Goal: Navigation & Orientation: Go to known website

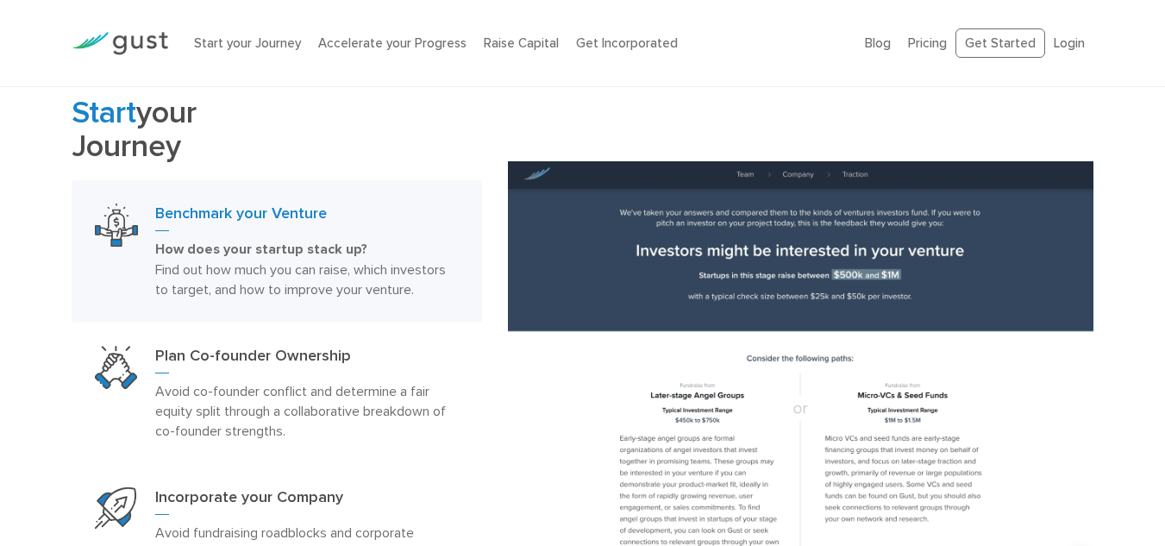
scroll to position [811, 0]
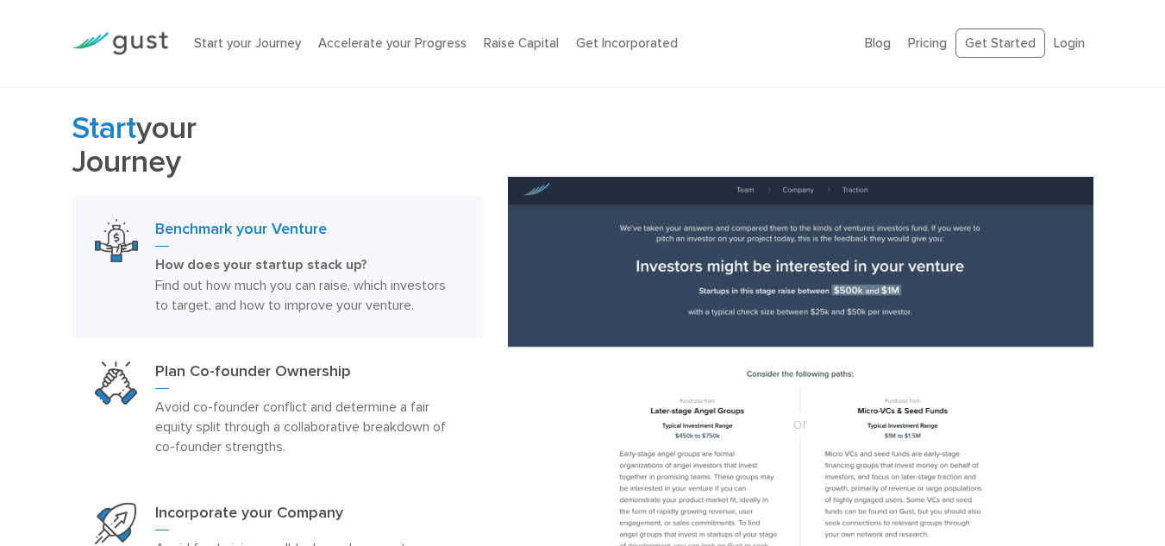
click at [384, 274] on p "How does your startup stack up? Find out how much you can raise, which investor…" at bounding box center [307, 284] width 304 height 60
click at [311, 270] on strong "How does your startup stack up?" at bounding box center [261, 264] width 212 height 17
click at [125, 228] on img at bounding box center [116, 240] width 43 height 43
click at [184, 232] on h3 "Benchmark your Venture" at bounding box center [307, 233] width 304 height 28
click at [262, 434] on p "Avoid co-founder conflict and determine a fair equity split through a collabora…" at bounding box center [307, 426] width 304 height 59
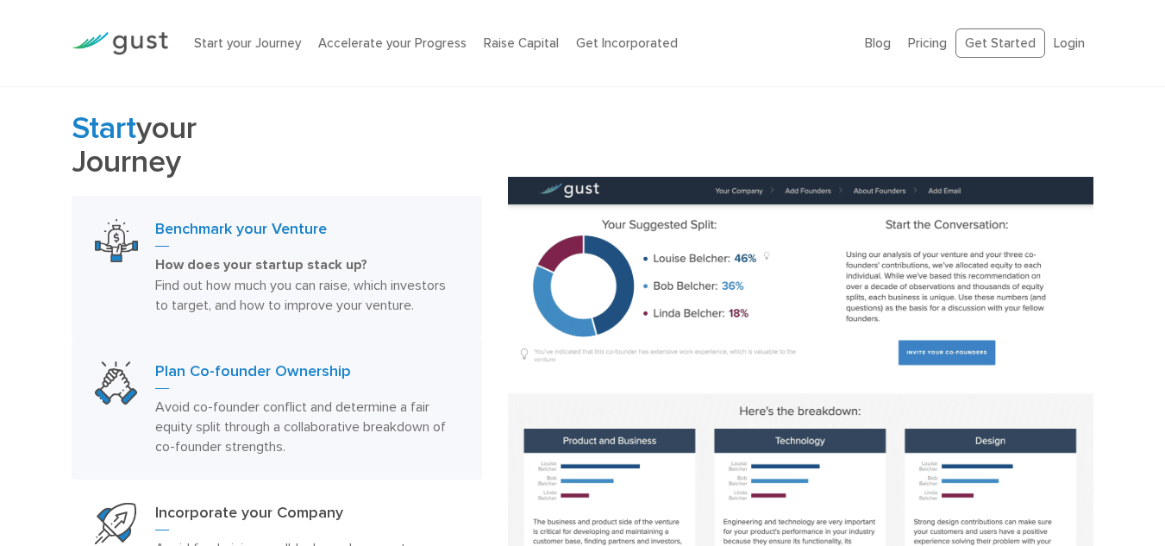
click at [273, 302] on span "Find out how much you can raise, which investors to target, and how to improve …" at bounding box center [300, 295] width 290 height 36
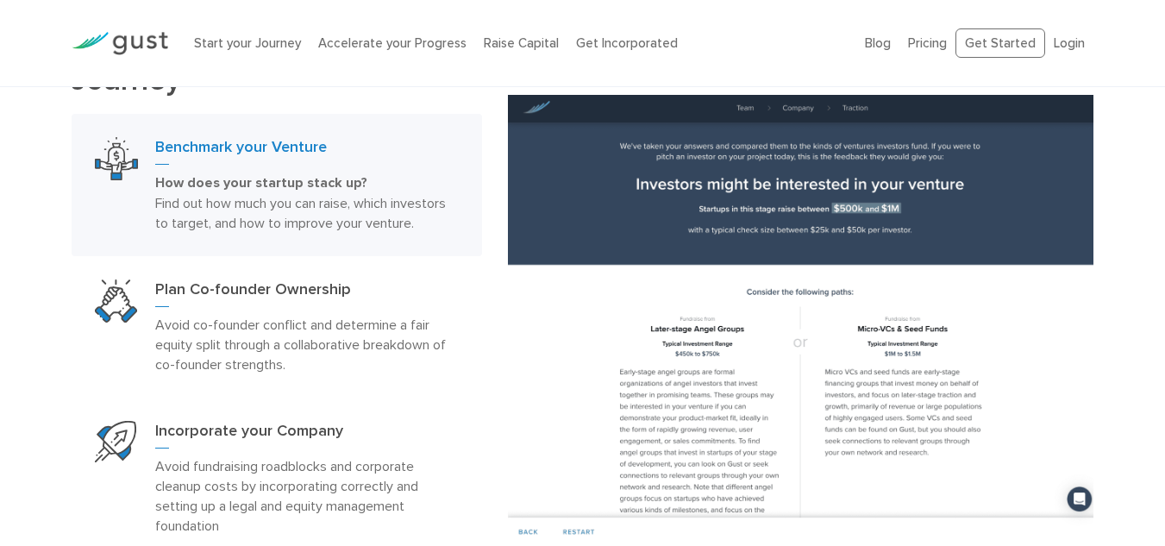
scroll to position [892, 0]
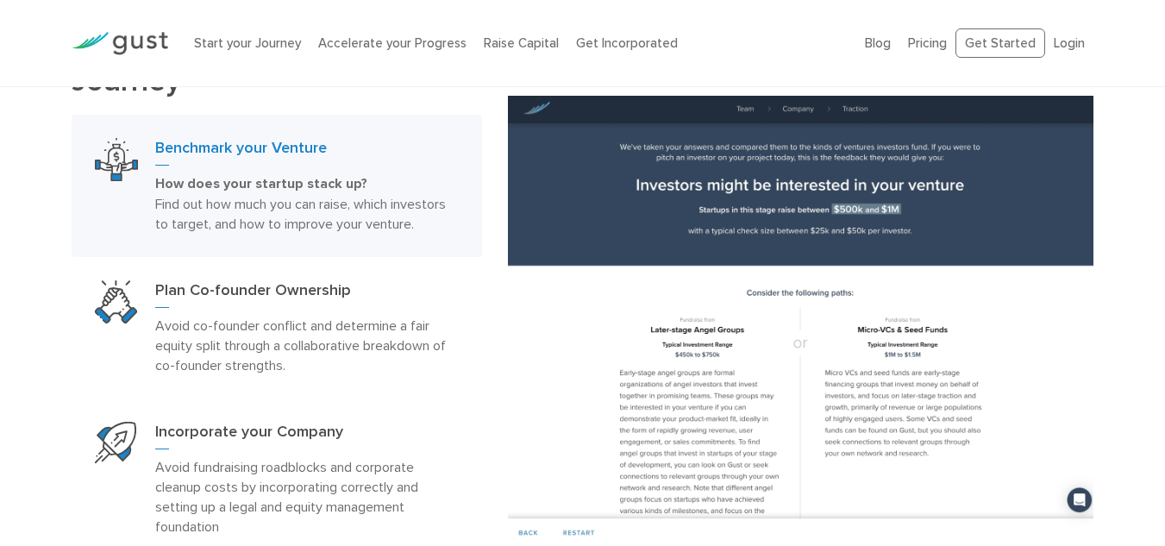
click at [587, 413] on img at bounding box center [800, 320] width 585 height 449
click at [696, 392] on img at bounding box center [800, 320] width 585 height 449
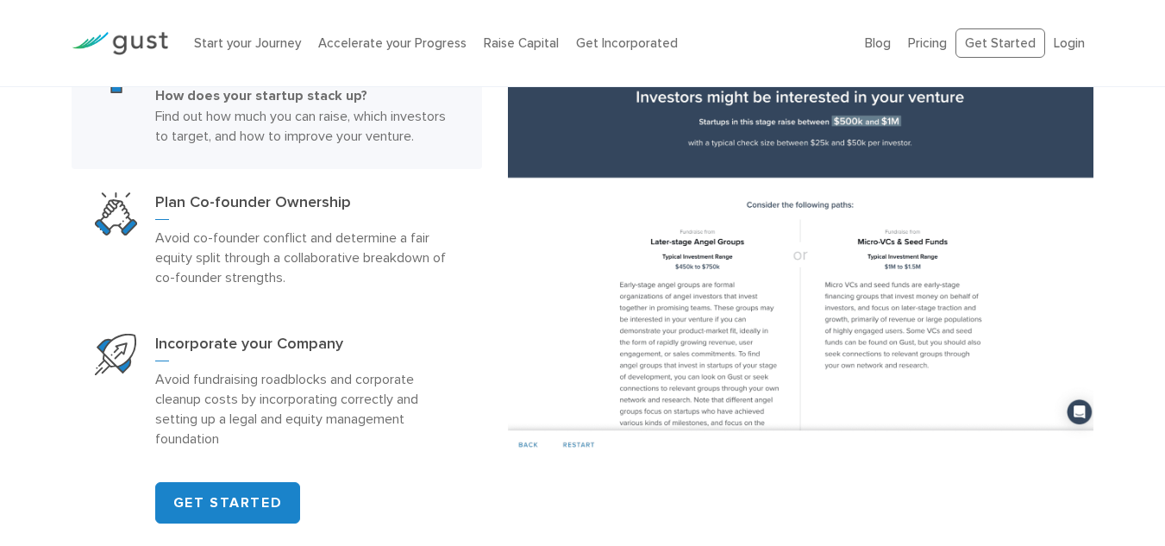
scroll to position [981, 0]
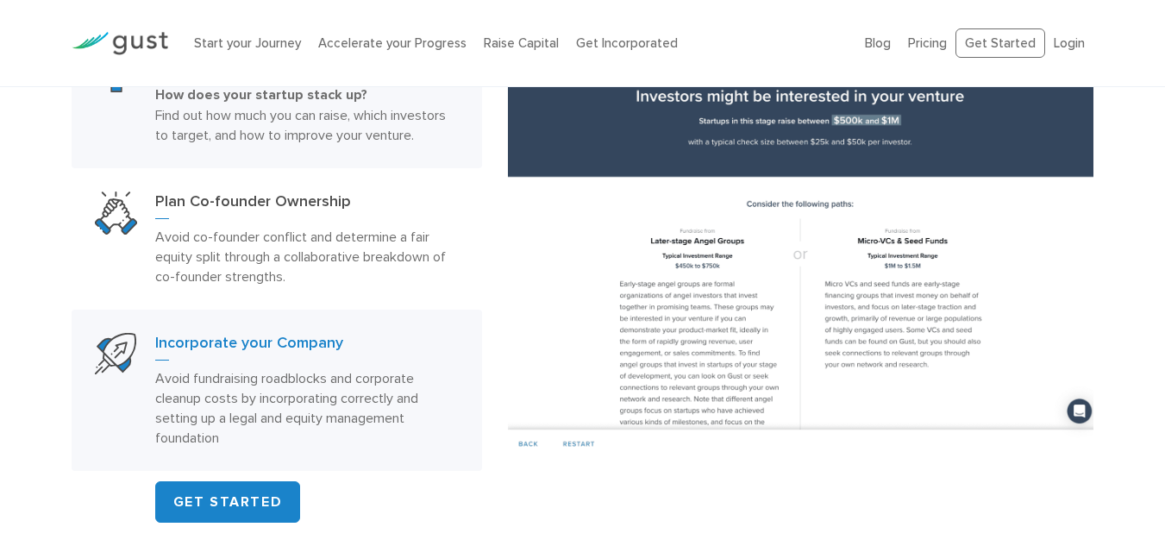
click at [362, 427] on p "Avoid fundraising roadblocks and corporate cleanup costs by incorporating corre…" at bounding box center [307, 407] width 304 height 79
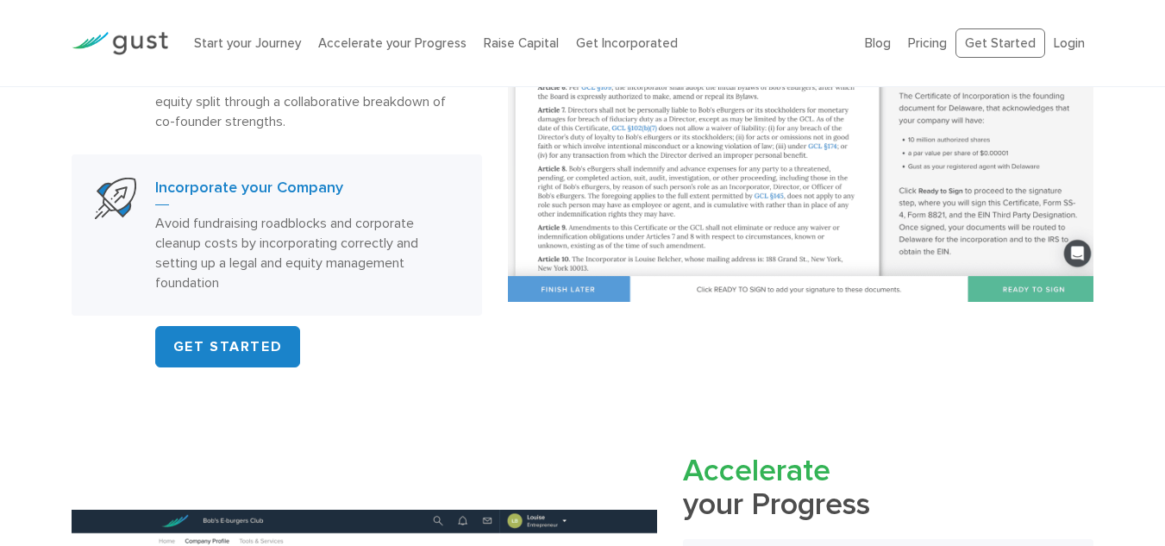
scroll to position [1137, 0]
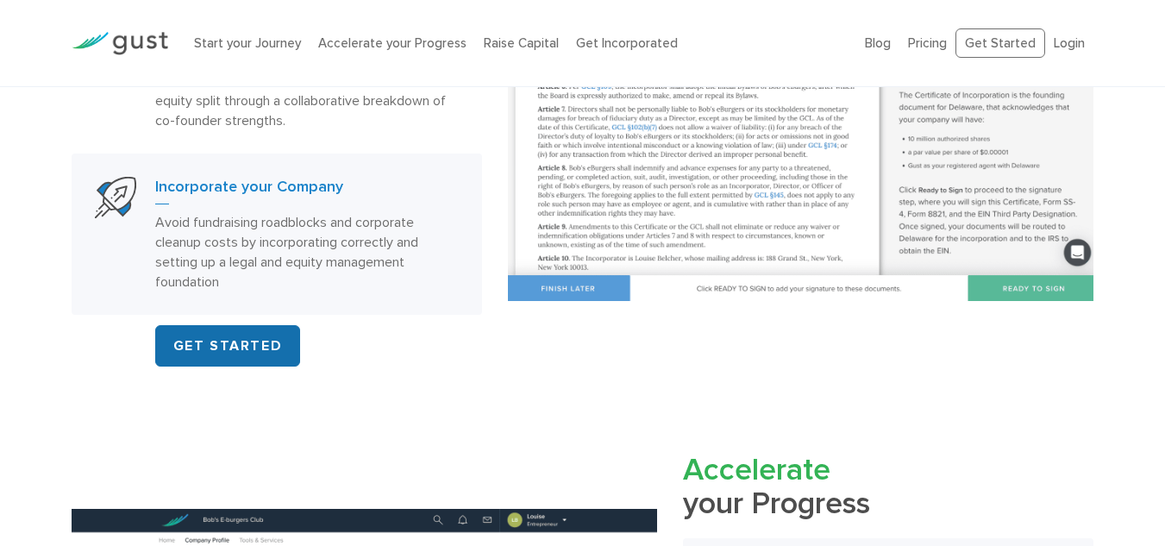
click at [255, 341] on link "GET STARTED" at bounding box center [228, 345] width 146 height 41
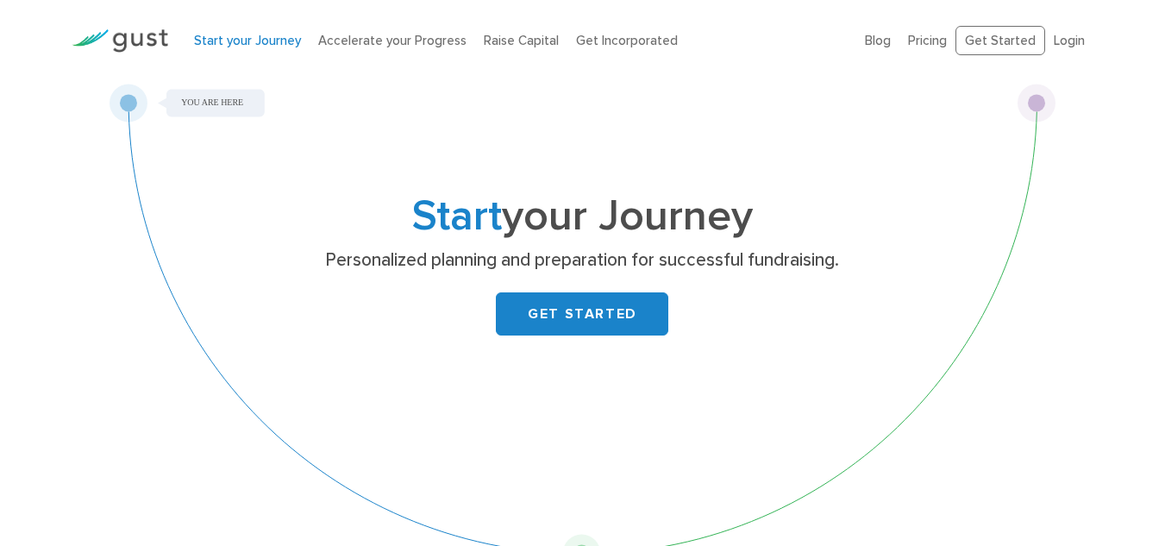
scroll to position [5, 0]
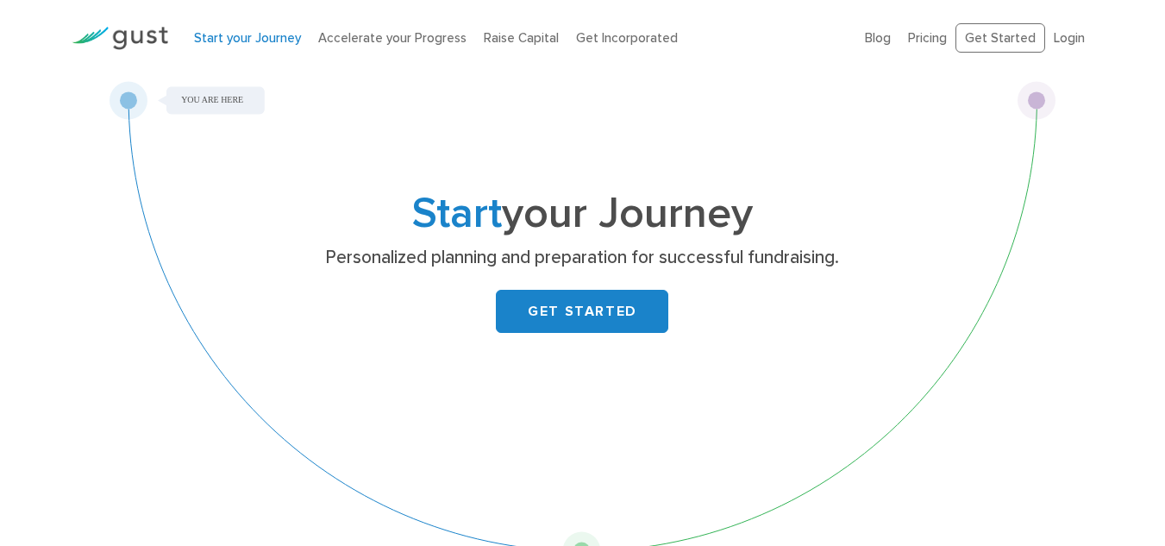
click at [365, 355] on div "Start your Journey Personalized planning and preparation for successful fundrai…" at bounding box center [581, 288] width 681 height 188
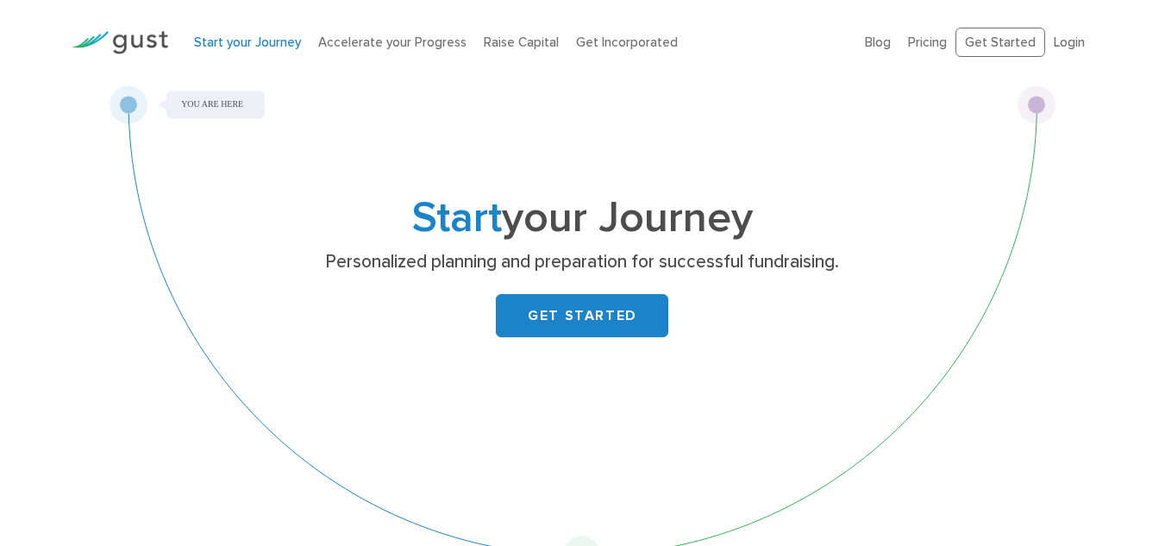
click at [365, 355] on div "Start your Journey Personalized planning and preparation for successful fundrai…" at bounding box center [581, 292] width 681 height 188
click at [365, 355] on div "Start your Journey Personalized planning and preparation for successful fundrai…" at bounding box center [581, 293] width 681 height 188
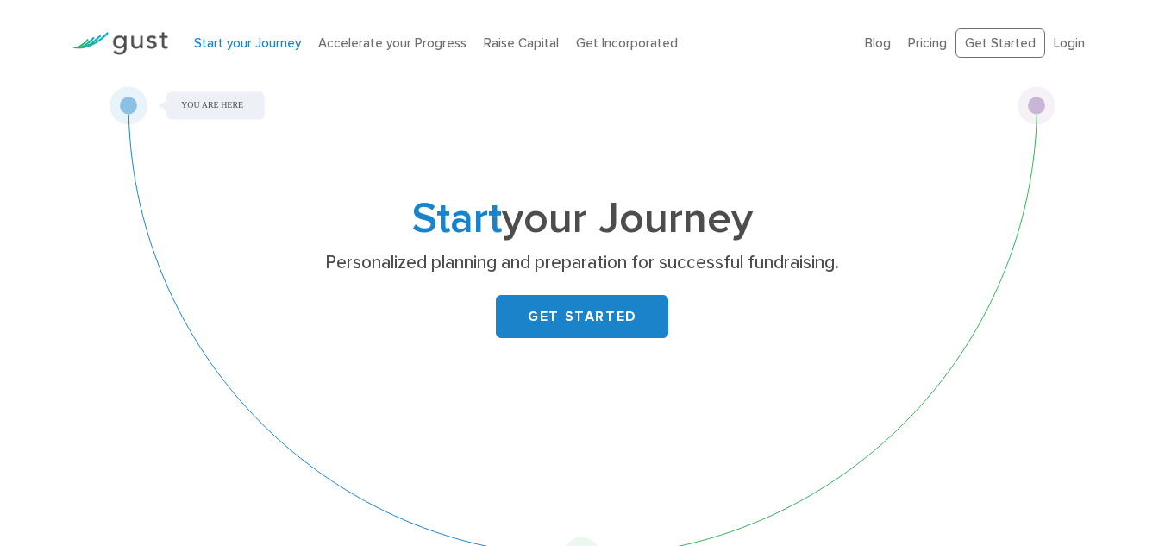
click at [439, 406] on div "Start your Journey Personalized planning and preparation for successful fundrai…" at bounding box center [582, 330] width 946 height 489
click at [559, 322] on link "GET STARTED" at bounding box center [582, 316] width 172 height 43
